Goal: Use online tool/utility

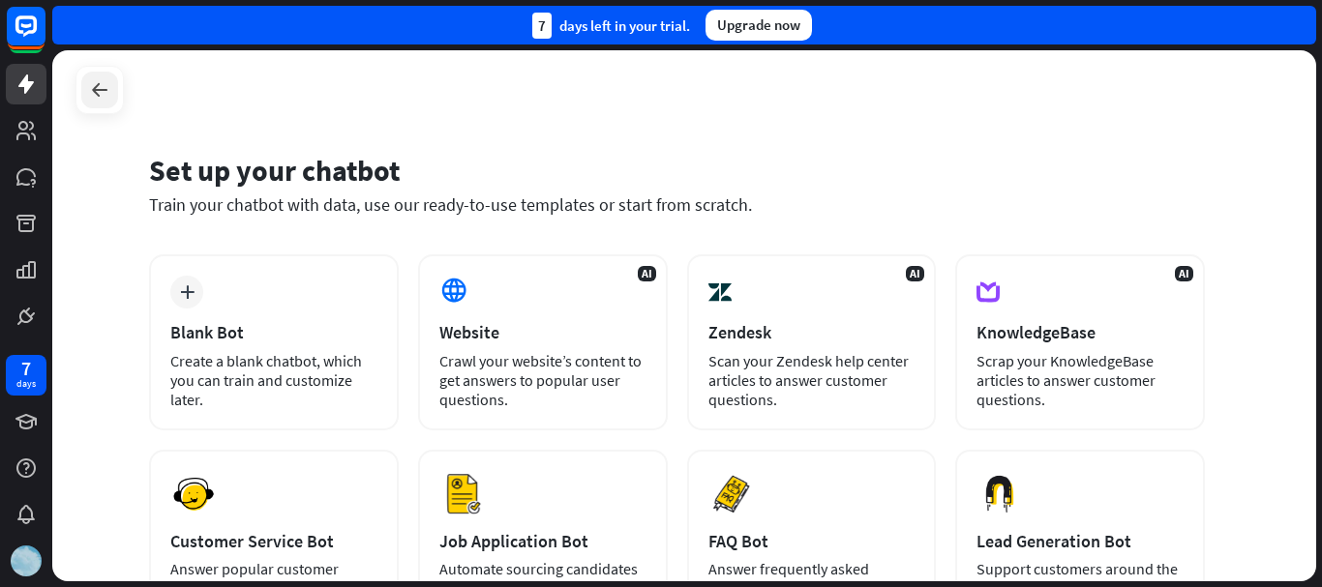
click at [107, 82] on icon at bounding box center [99, 89] width 23 height 23
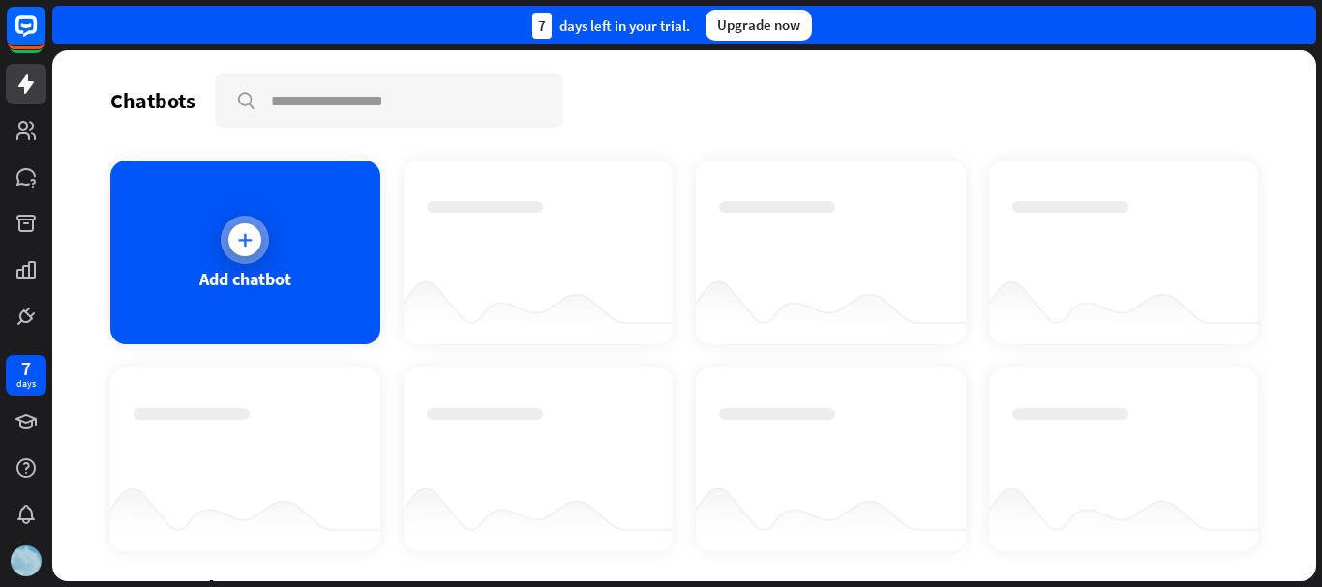
click at [272, 244] on div "Add chatbot" at bounding box center [245, 253] width 270 height 184
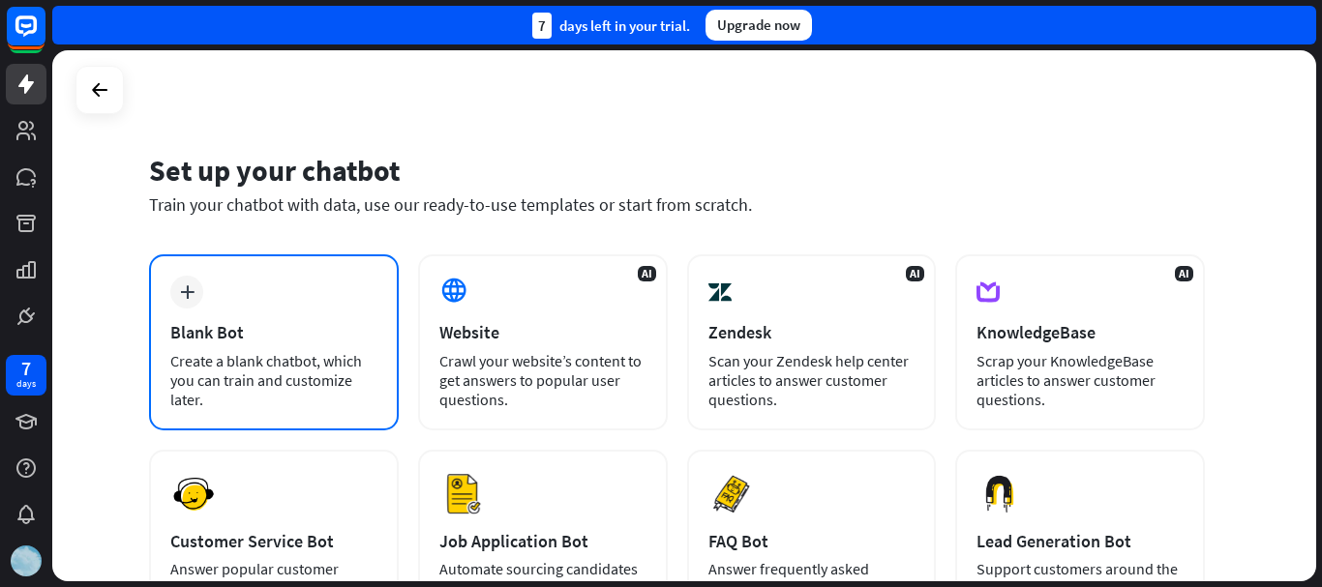
click at [269, 307] on div "plus Blank Bot Create a blank chatbot, which you can train and customize later." at bounding box center [274, 342] width 250 height 176
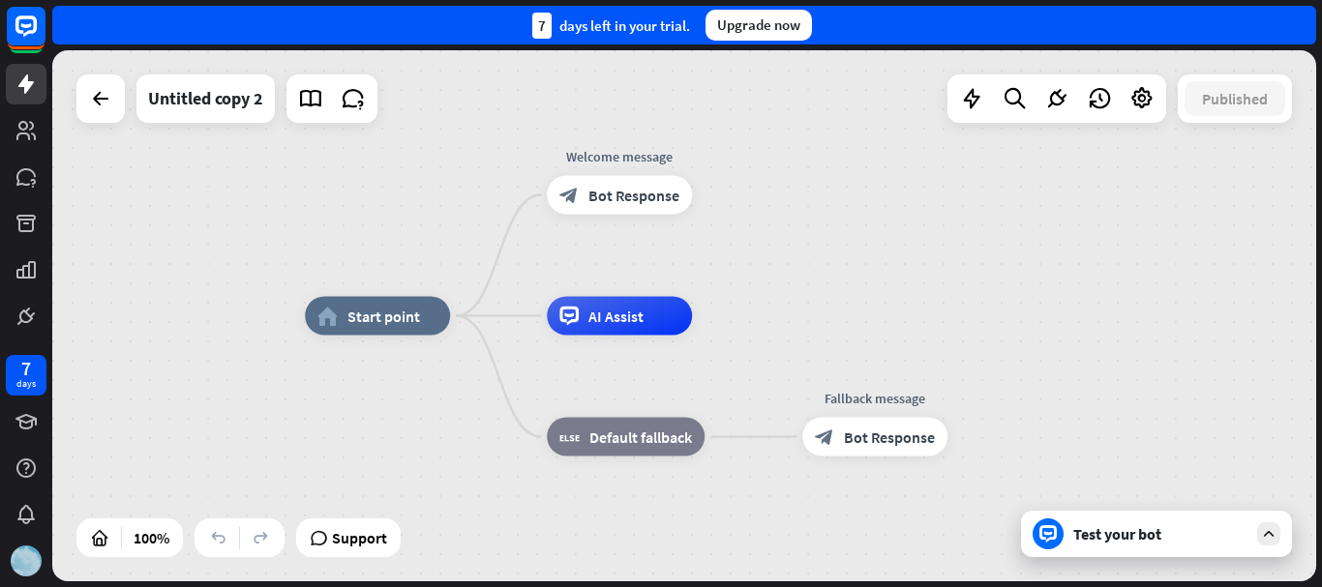
click at [1222, 524] on div "Test your bot" at bounding box center [1160, 533] width 174 height 19
